Goal: Find specific page/section: Find specific page/section

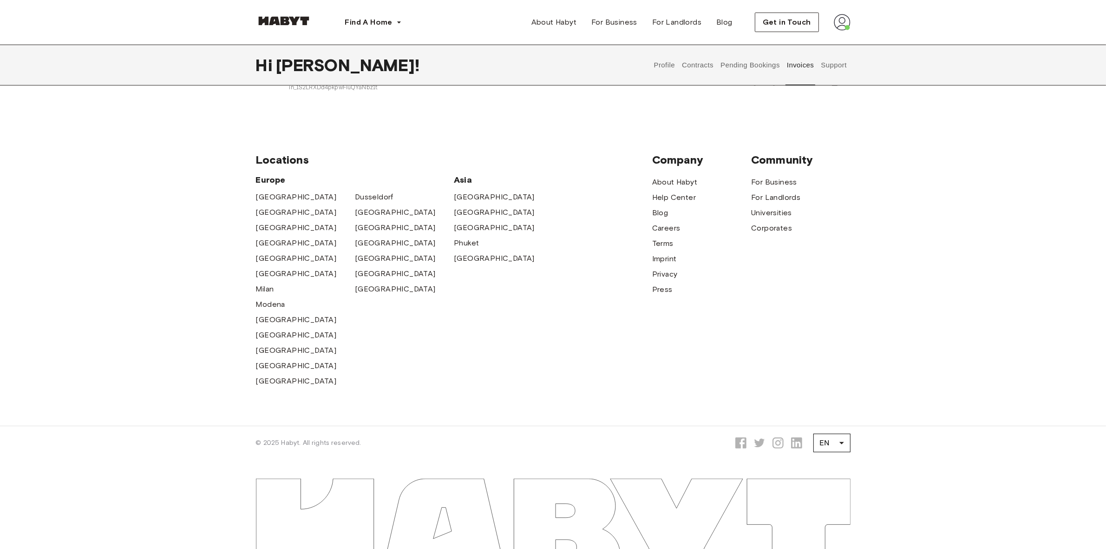
click at [798, 61] on button "Invoices" at bounding box center [800, 65] width 29 height 41
click at [745, 64] on button "Pending Bookings" at bounding box center [751, 65] width 62 height 41
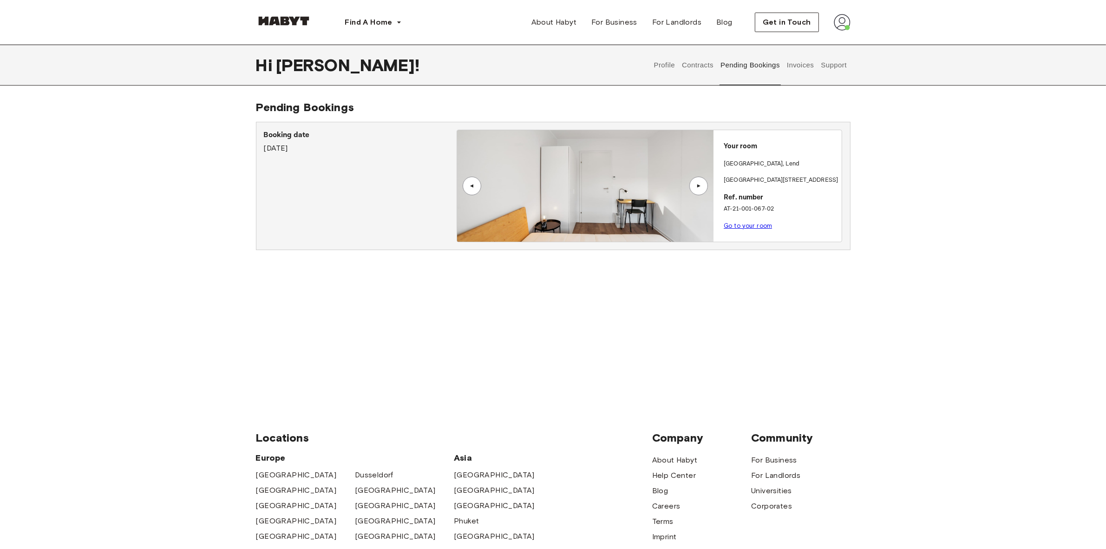
click at [744, 64] on button "Pending Bookings" at bounding box center [751, 65] width 62 height 41
click at [806, 62] on button "Invoices" at bounding box center [800, 65] width 29 height 41
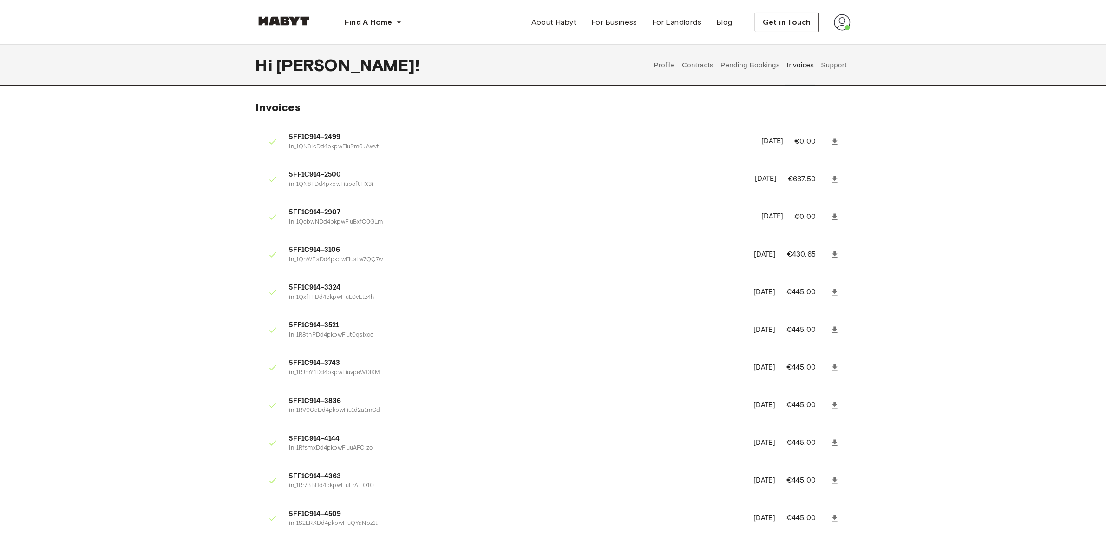
click at [633, 64] on div "Hi [PERSON_NAME] ! Profile Contracts Pending Bookings Invoices Support" at bounding box center [553, 65] width 595 height 41
click at [670, 67] on button "Profile" at bounding box center [665, 65] width 24 height 41
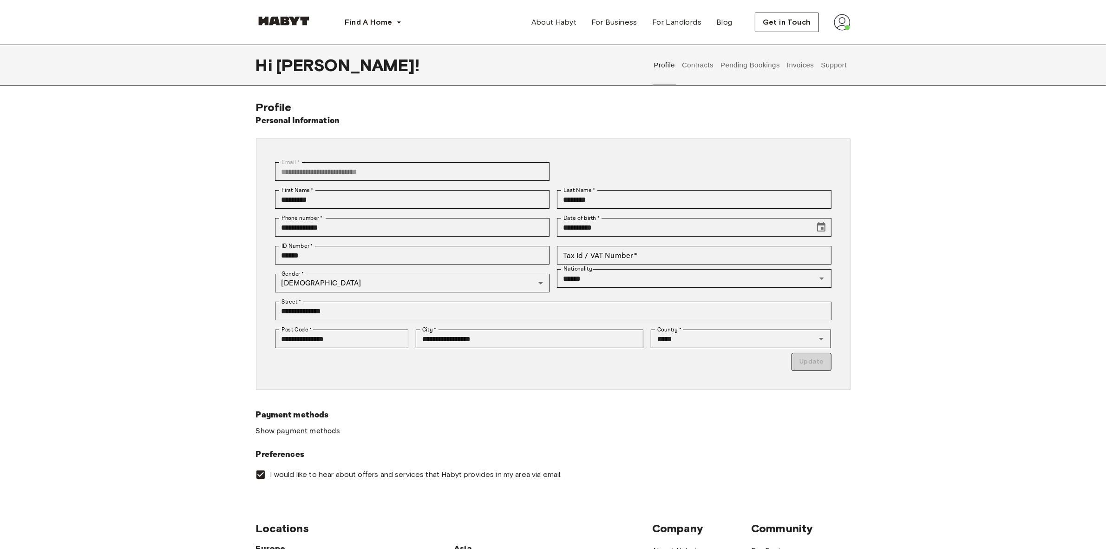
click at [803, 64] on button "Invoices" at bounding box center [800, 65] width 29 height 41
